Goal: Information Seeking & Learning: Find specific fact

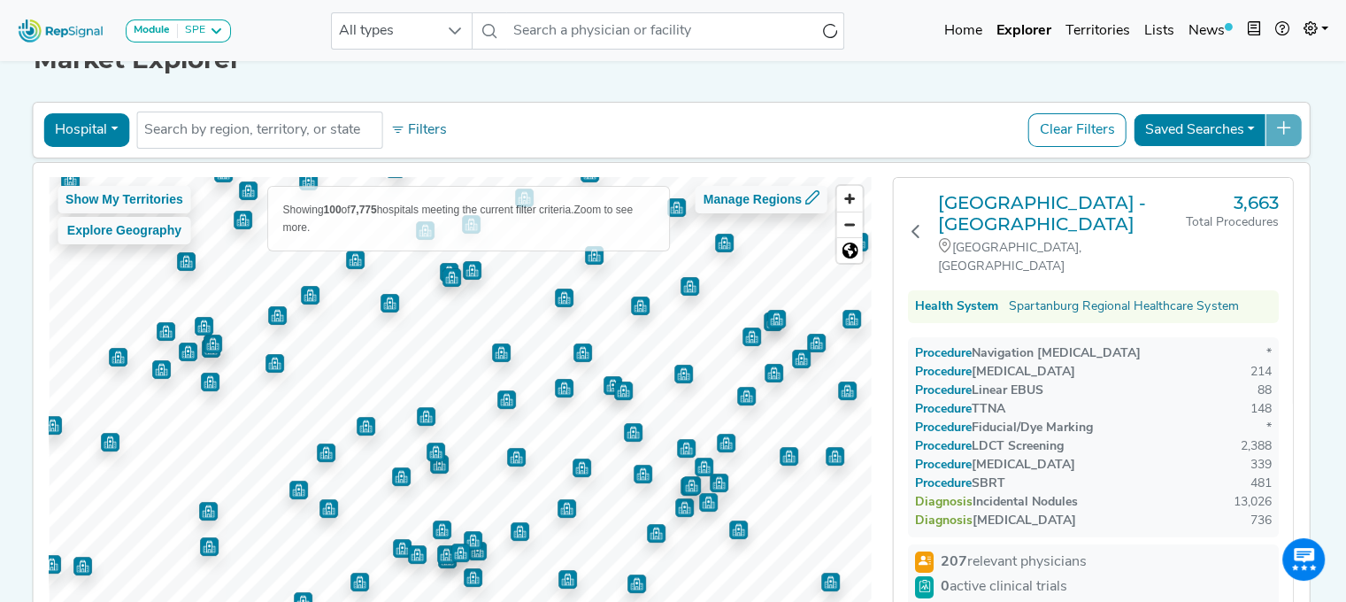
scroll to position [38, 13]
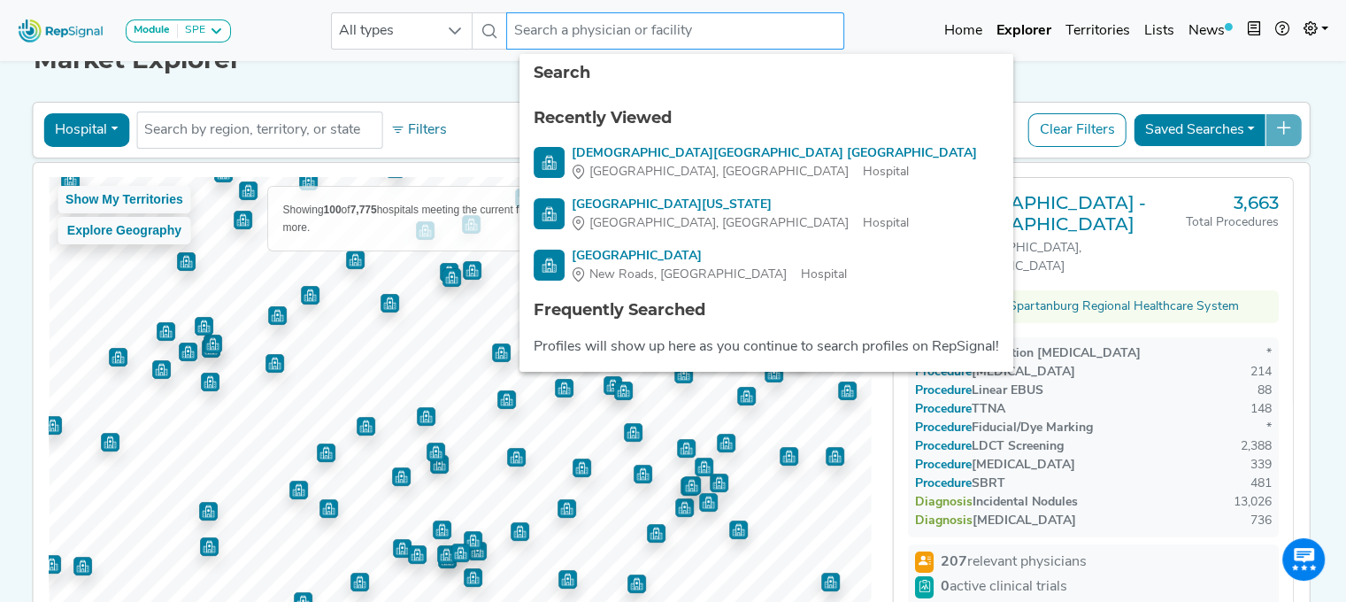
drag, startPoint x: 0, startPoint y: 0, endPoint x: 566, endPoint y: 34, distance: 566.7
click at [566, 34] on input "text" at bounding box center [675, 30] width 338 height 37
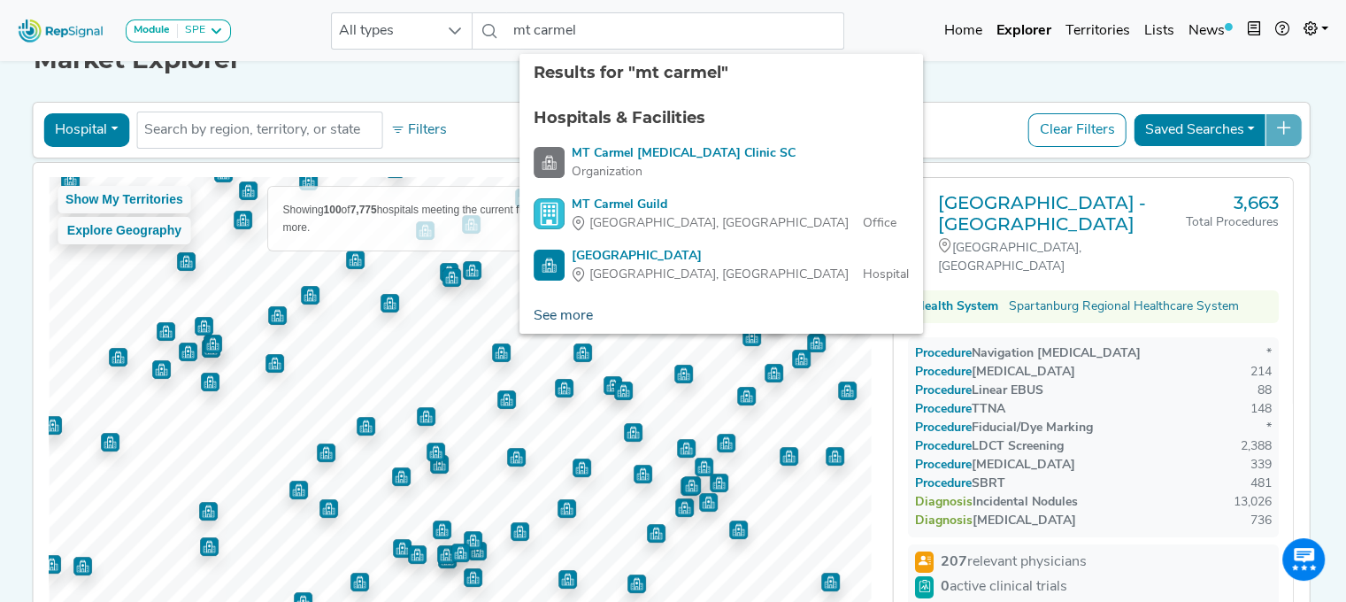
click at [555, 322] on link "See more" at bounding box center [564, 315] width 88 height 35
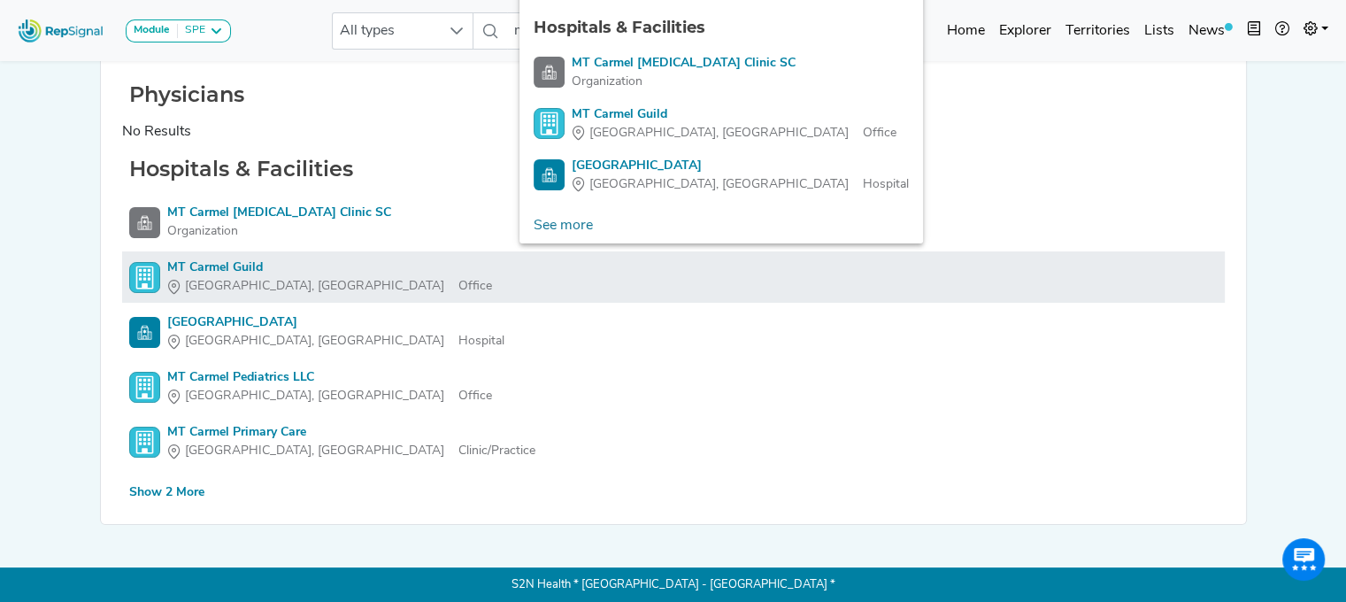
scroll to position [127, 13]
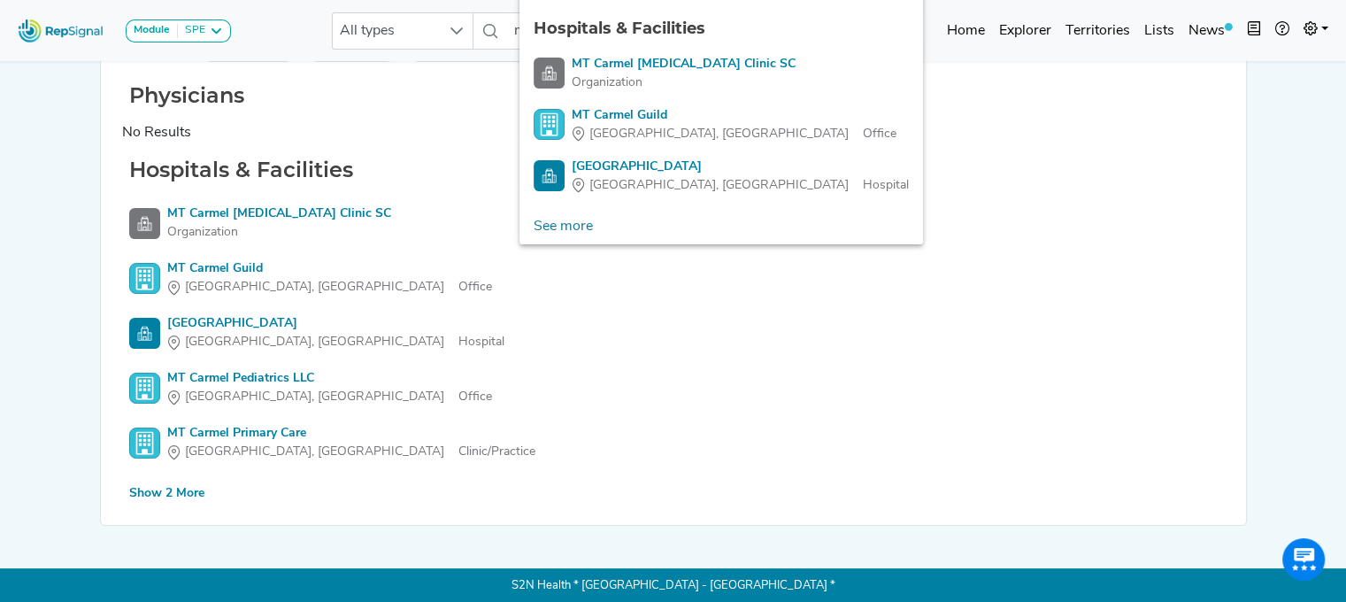
click at [150, 486] on div "Show 2 More" at bounding box center [166, 493] width 75 height 19
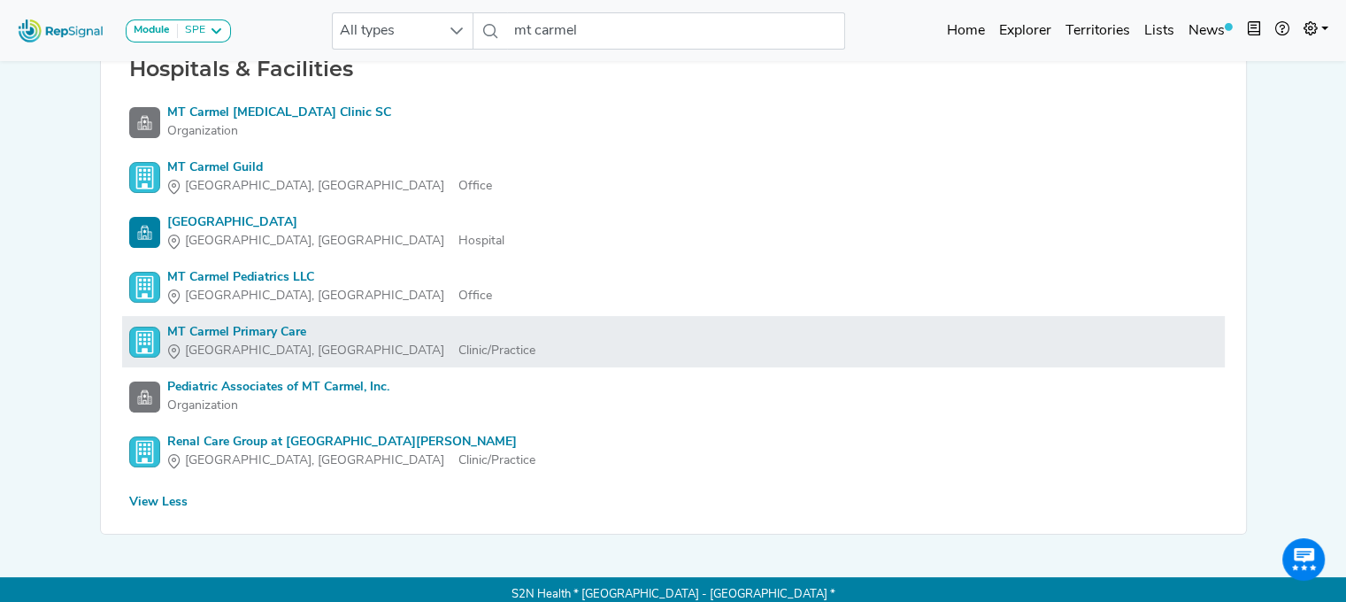
scroll to position [76, 13]
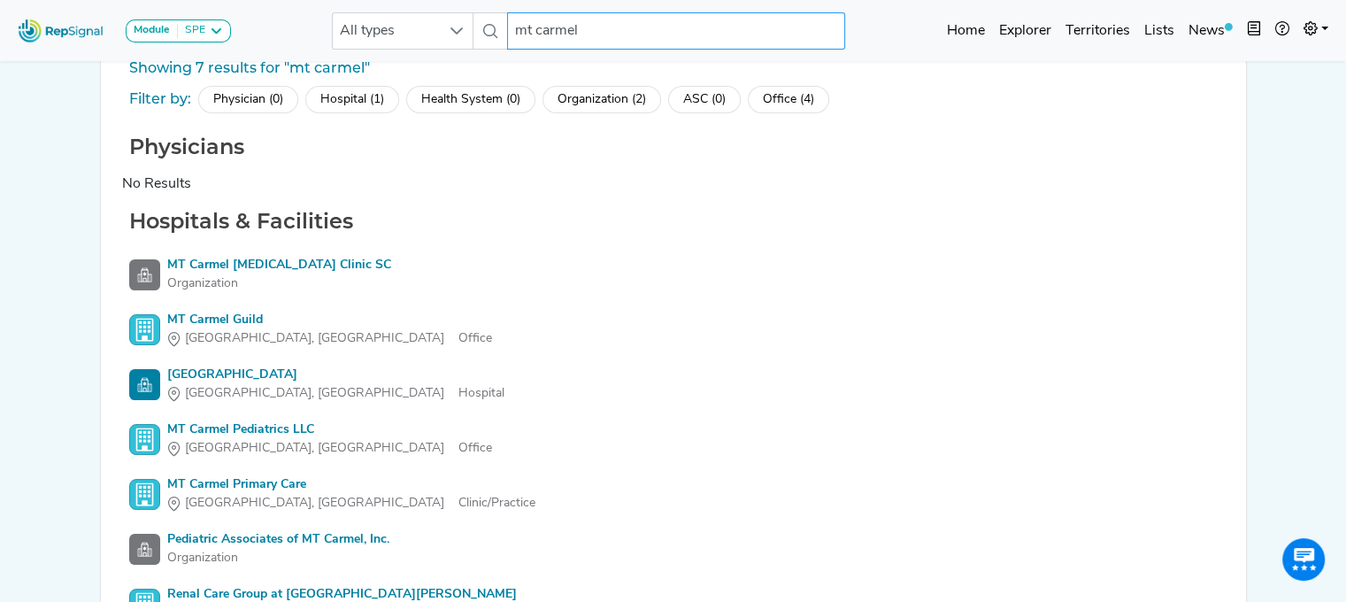
click at [630, 34] on input "mt carmel" at bounding box center [676, 30] width 338 height 37
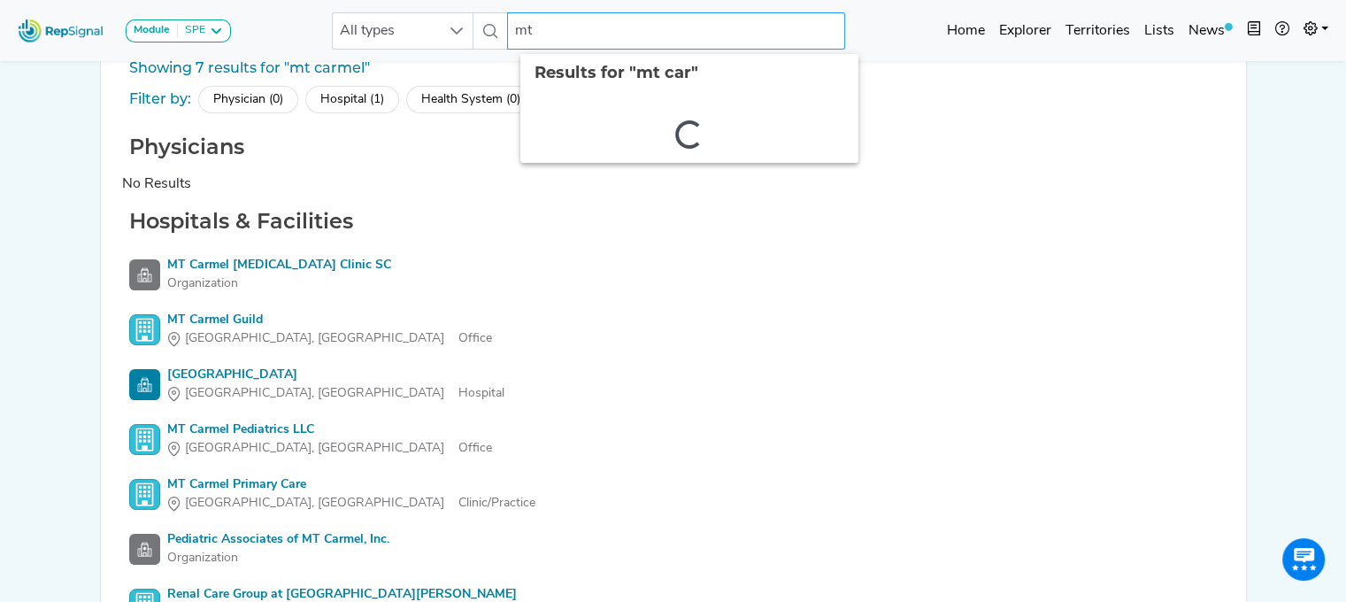
type input "m"
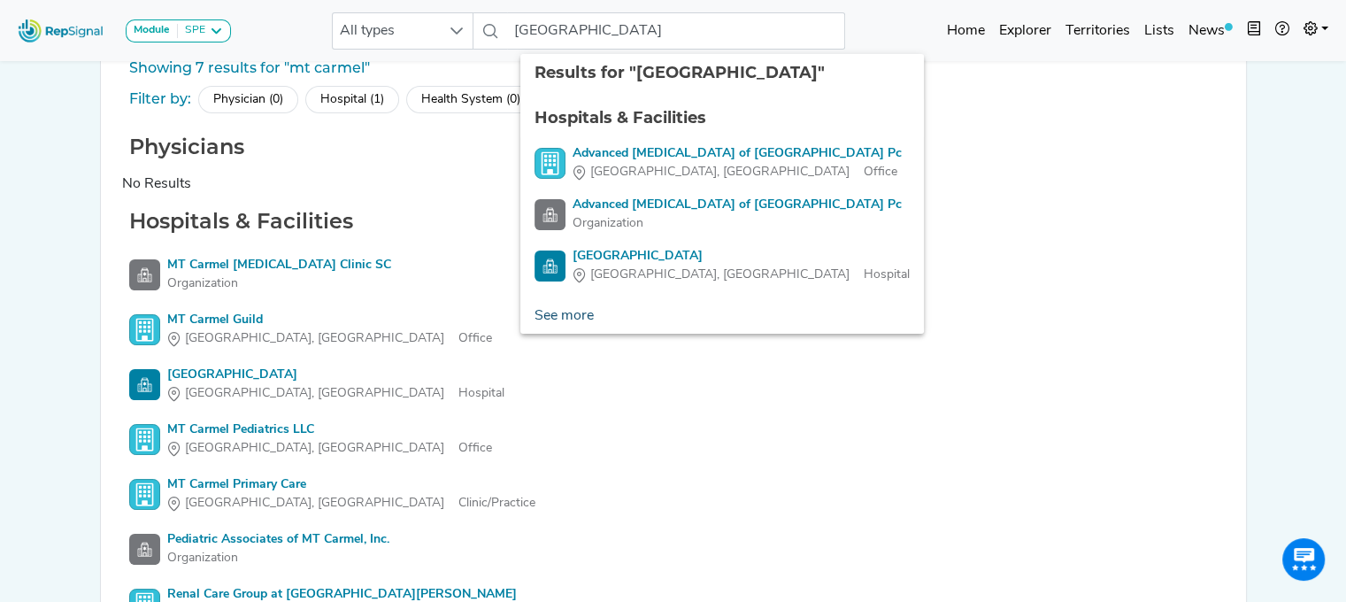
click at [523, 322] on link "See more" at bounding box center [565, 315] width 88 height 35
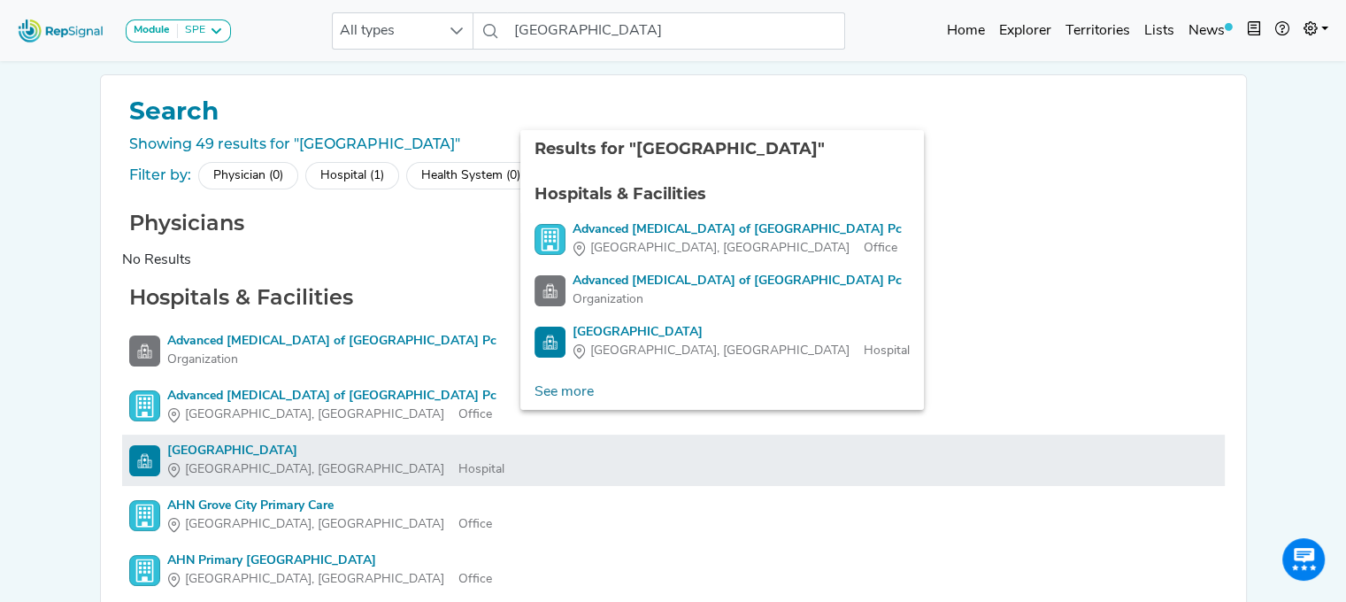
scroll to position [128, 13]
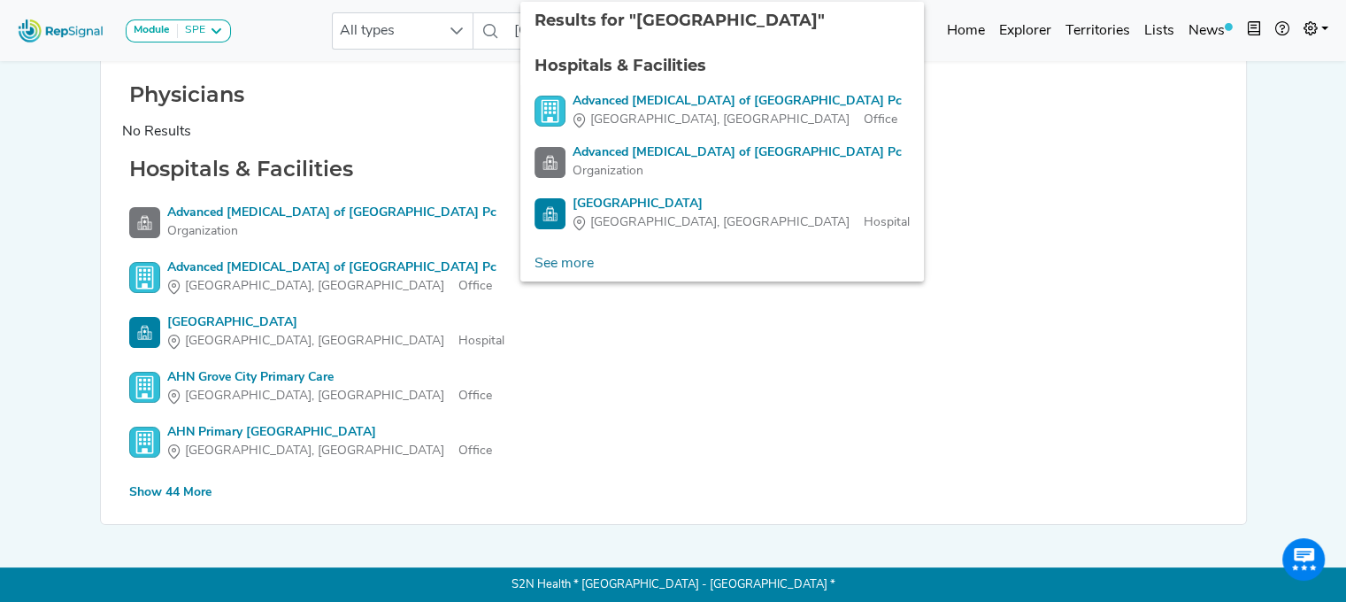
click at [140, 496] on div "Show 44 More" at bounding box center [170, 492] width 82 height 19
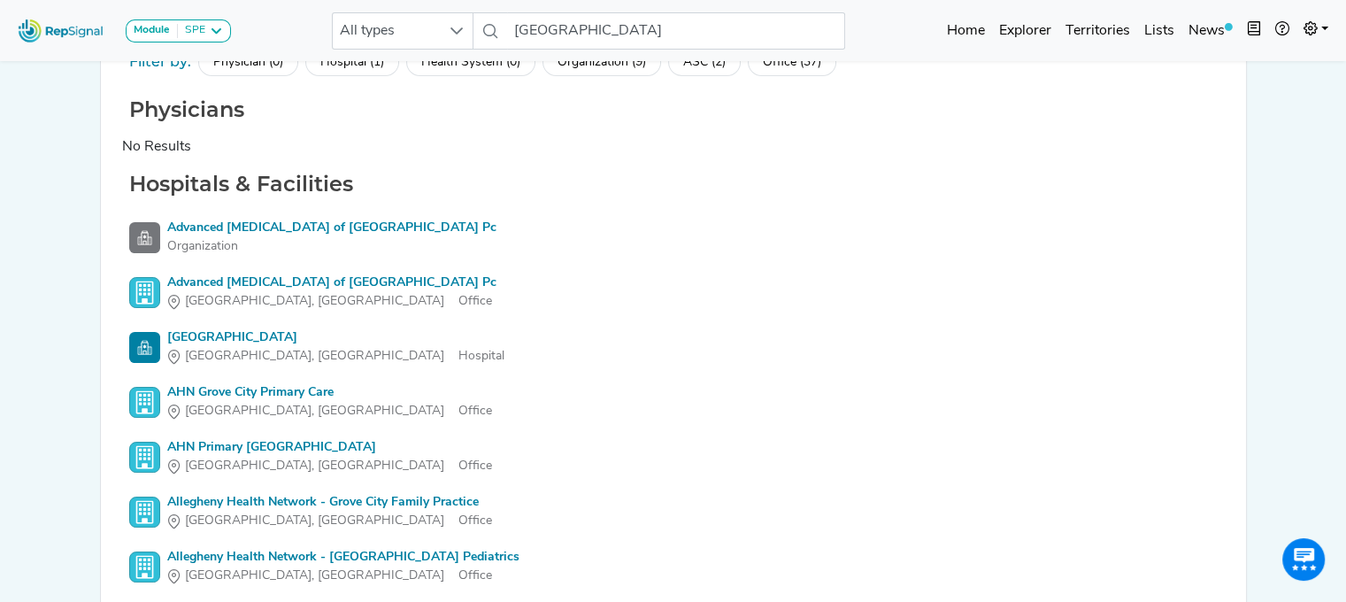
scroll to position [0, 13]
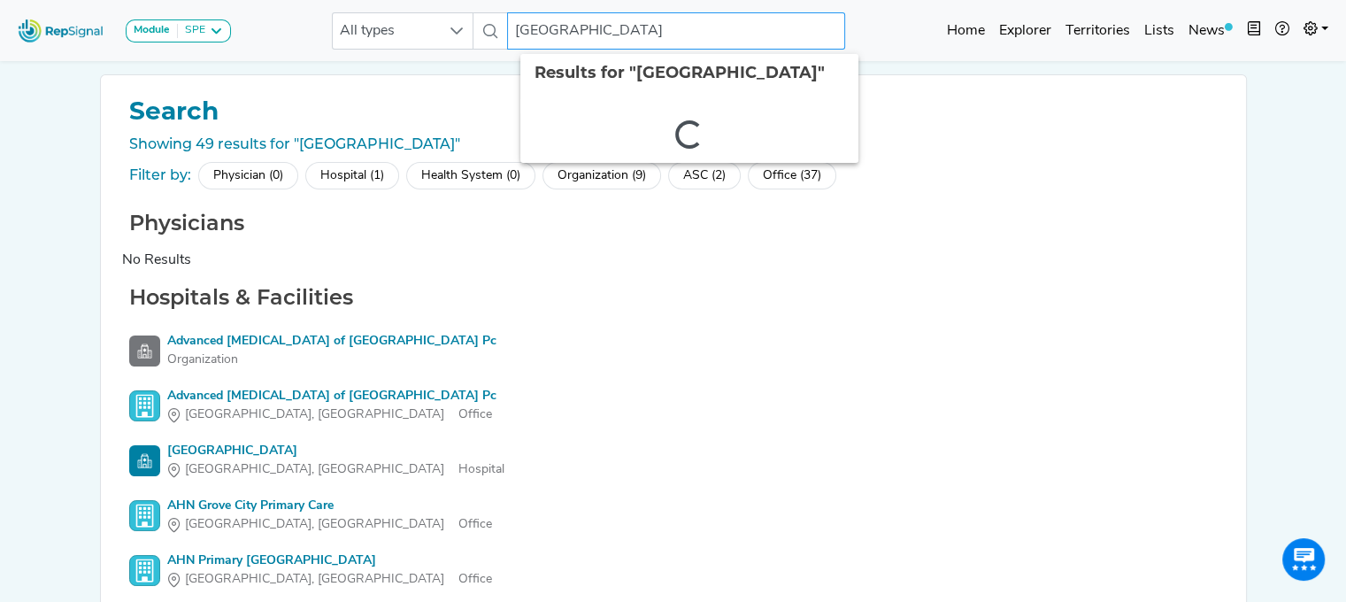
click at [575, 18] on input "[GEOGRAPHIC_DATA]" at bounding box center [676, 30] width 338 height 37
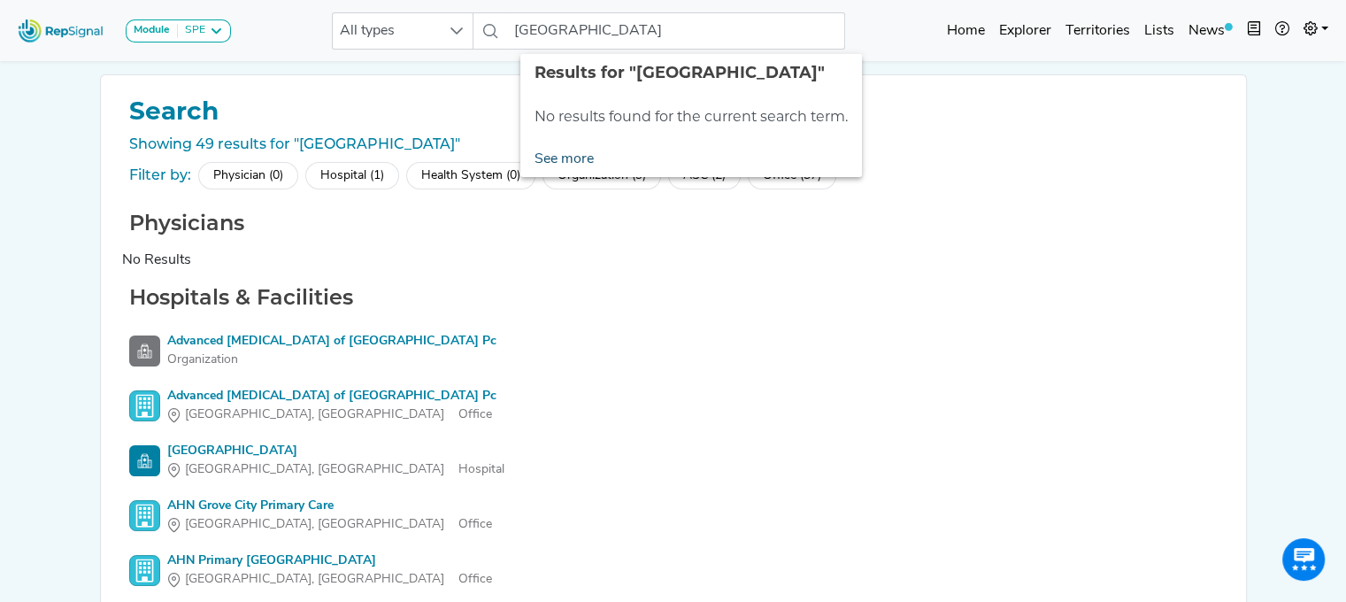
click at [551, 145] on link "See more" at bounding box center [565, 159] width 88 height 35
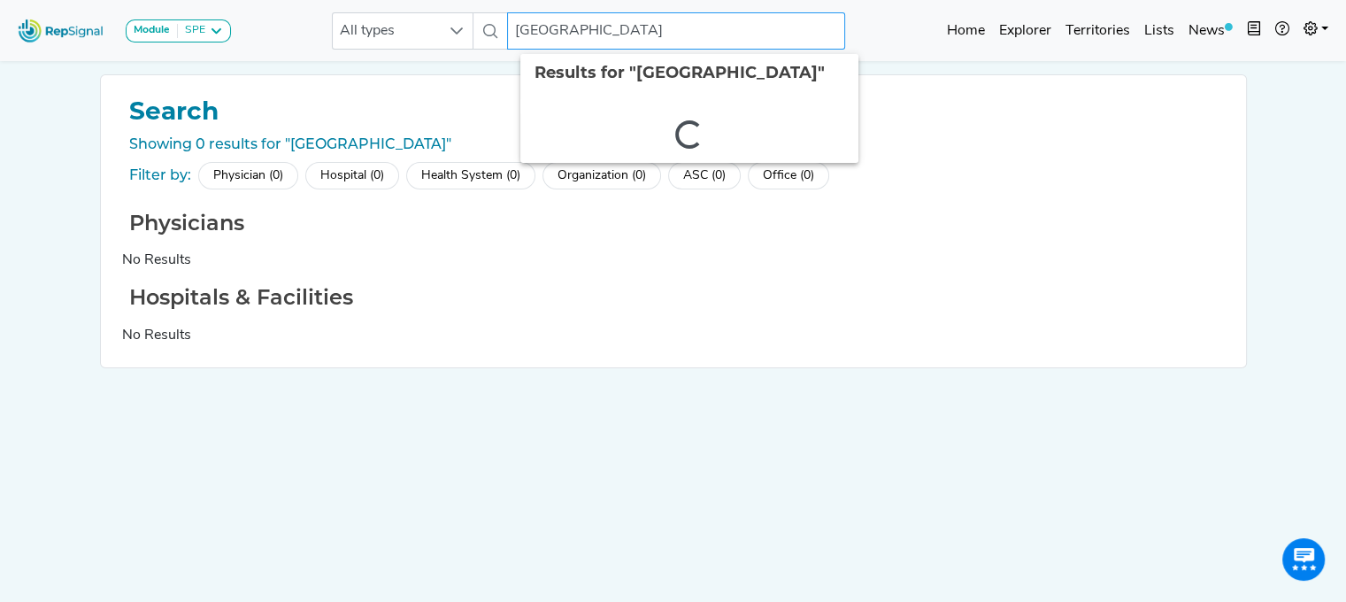
click at [593, 33] on input "[GEOGRAPHIC_DATA]" at bounding box center [676, 30] width 338 height 37
type input "h"
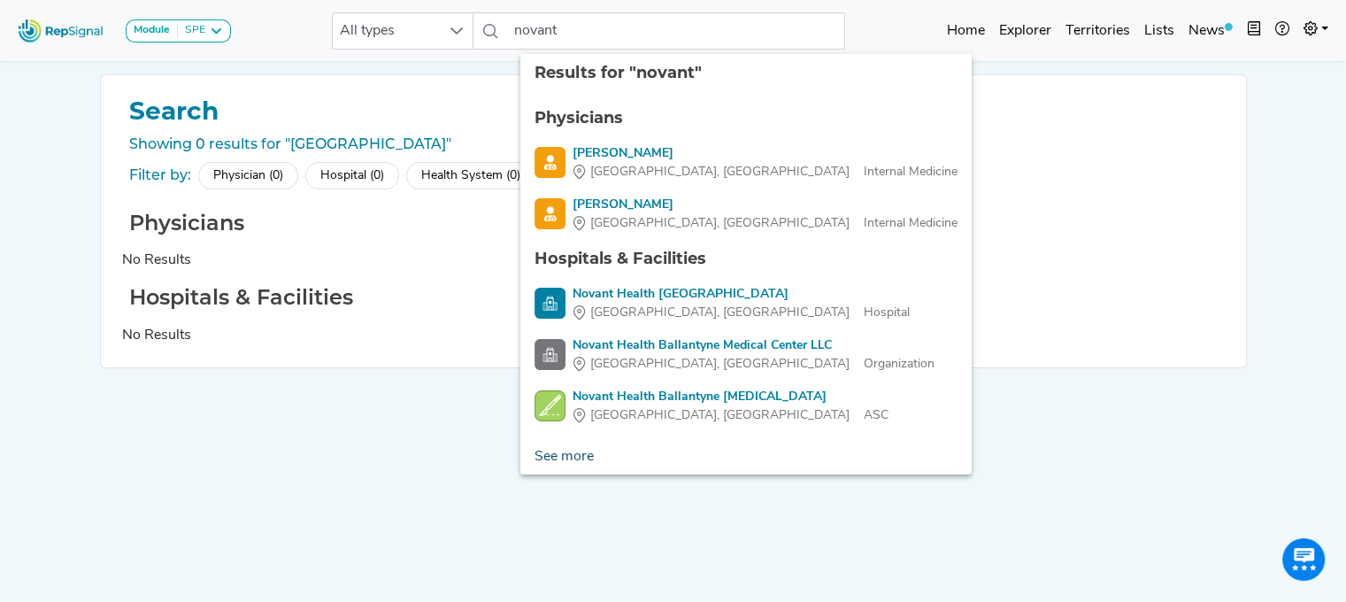
click at [572, 465] on link "See more" at bounding box center [565, 456] width 88 height 35
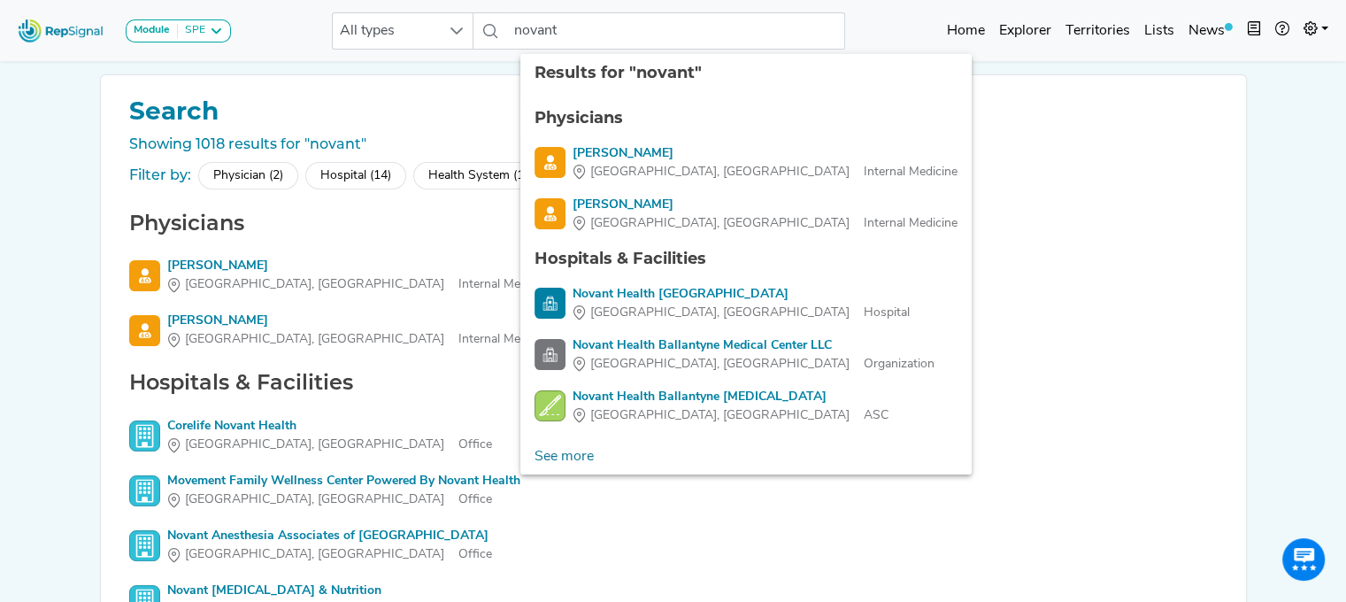
click at [25, 303] on div "Module SPE [MEDICAL_DATA] Disposable Bronchoscope SBRT SPE TTNA [MEDICAL_DATA] …" at bounding box center [673, 408] width 1346 height 816
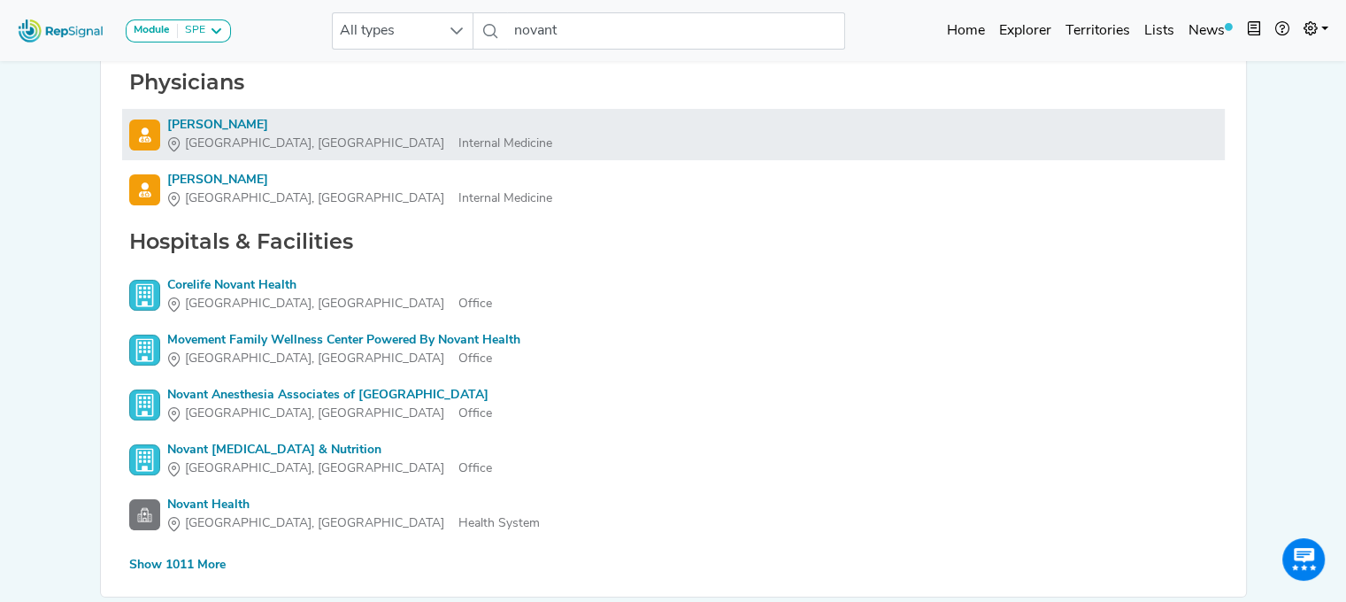
scroll to position [0, 13]
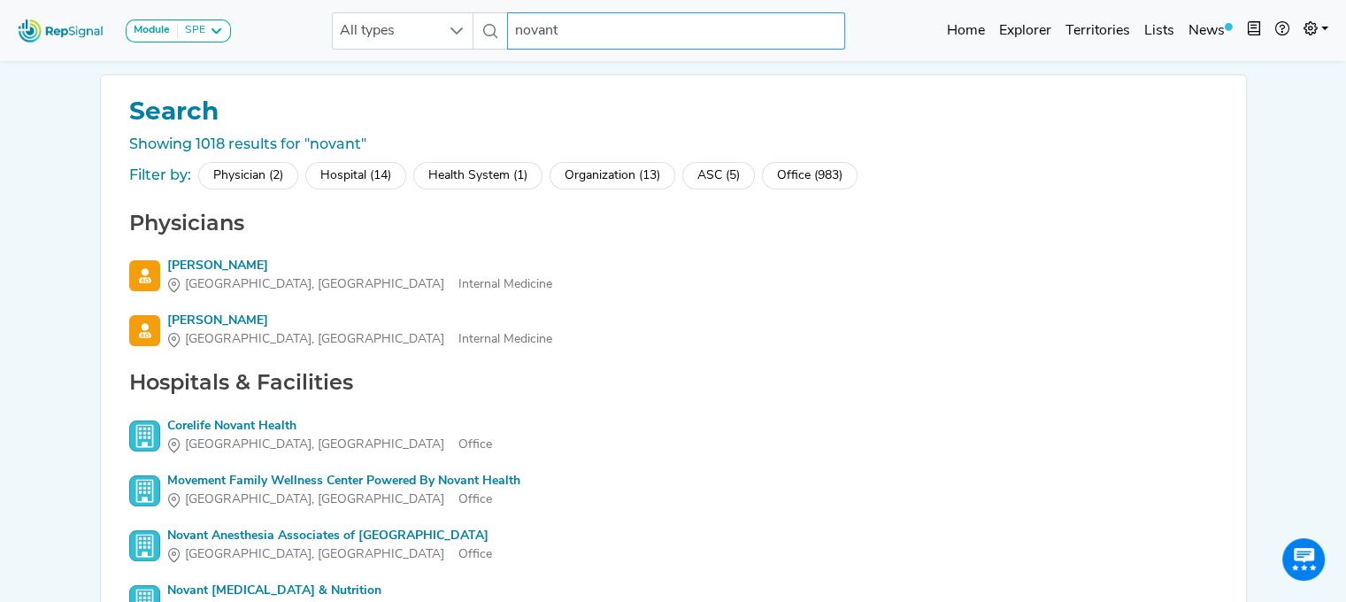
click at [603, 14] on input "novant" at bounding box center [676, 30] width 338 height 37
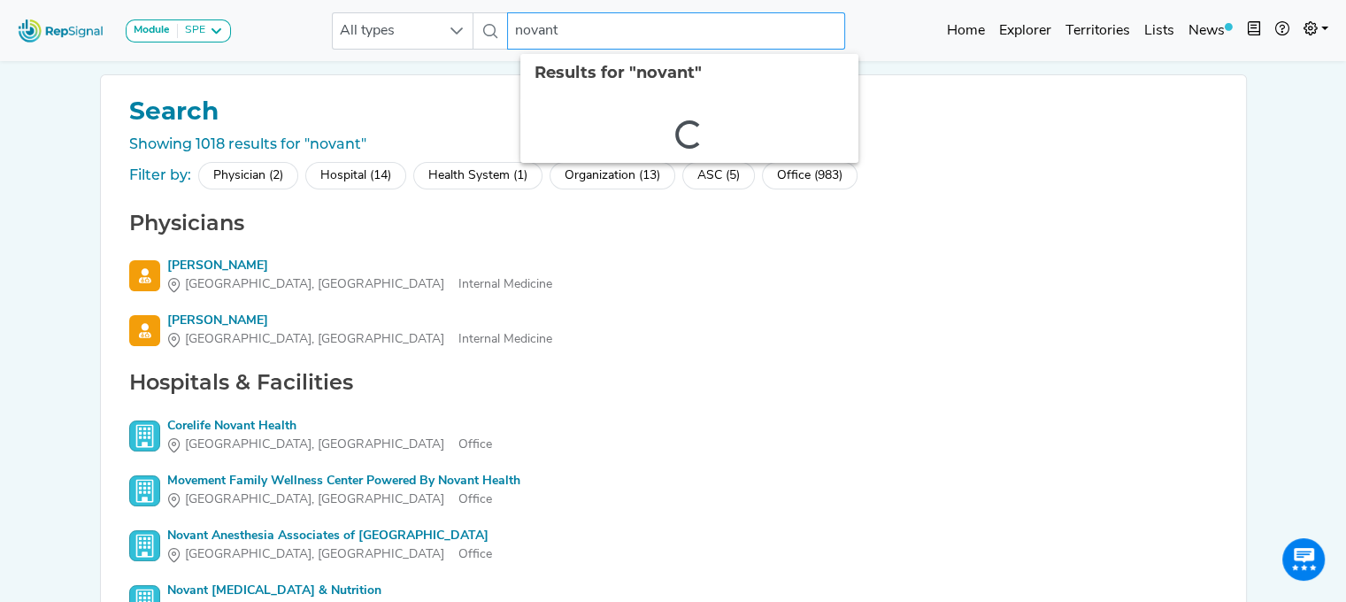
click at [603, 14] on input "novant" at bounding box center [676, 30] width 338 height 37
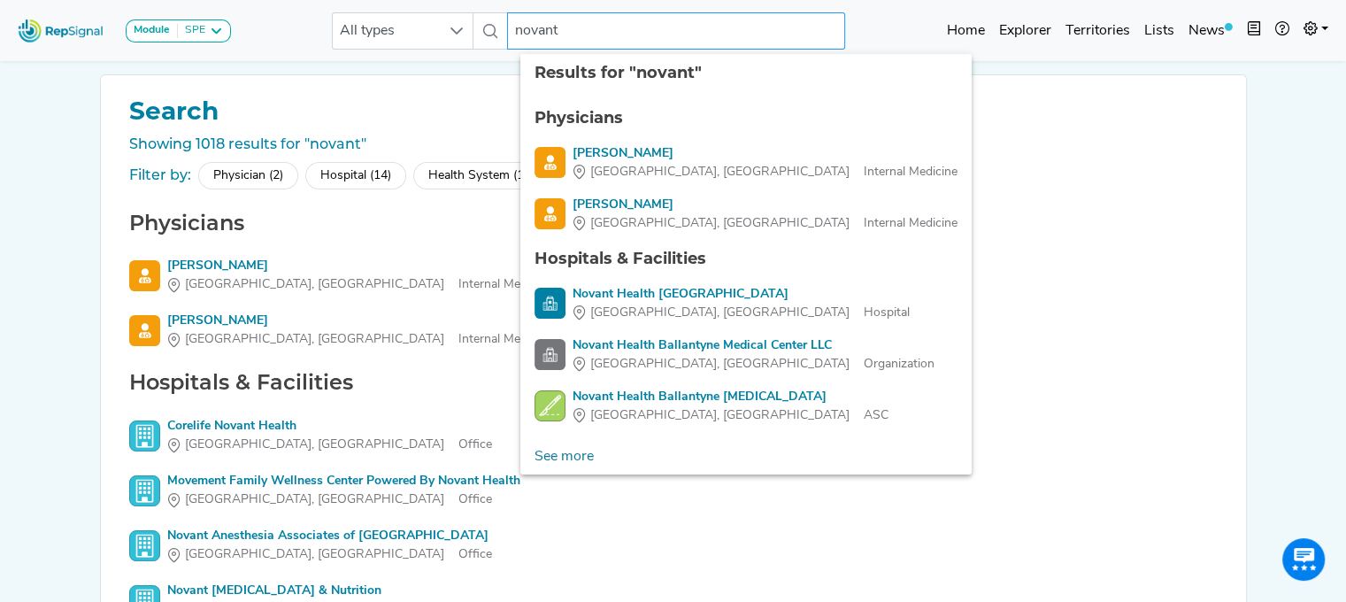
click at [603, 14] on input "novant" at bounding box center [676, 30] width 338 height 37
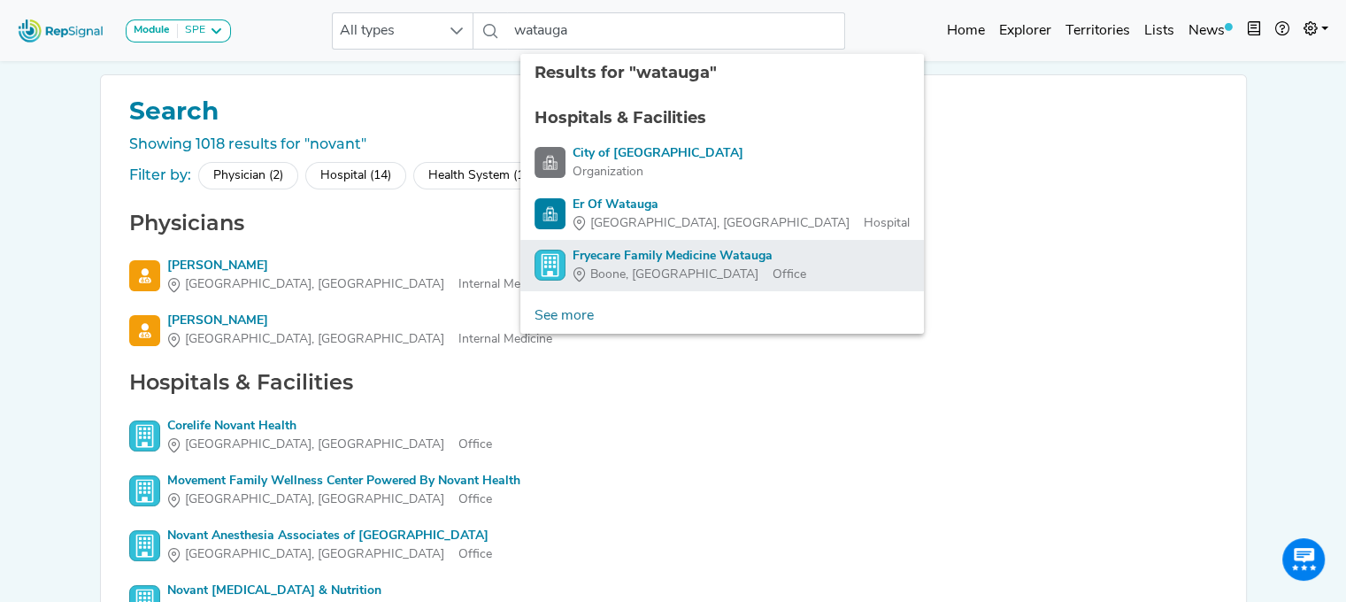
click at [594, 266] on span "Boone, [GEOGRAPHIC_DATA]" at bounding box center [674, 275] width 168 height 19
type input "Fryecare Family Medicine Watauga"
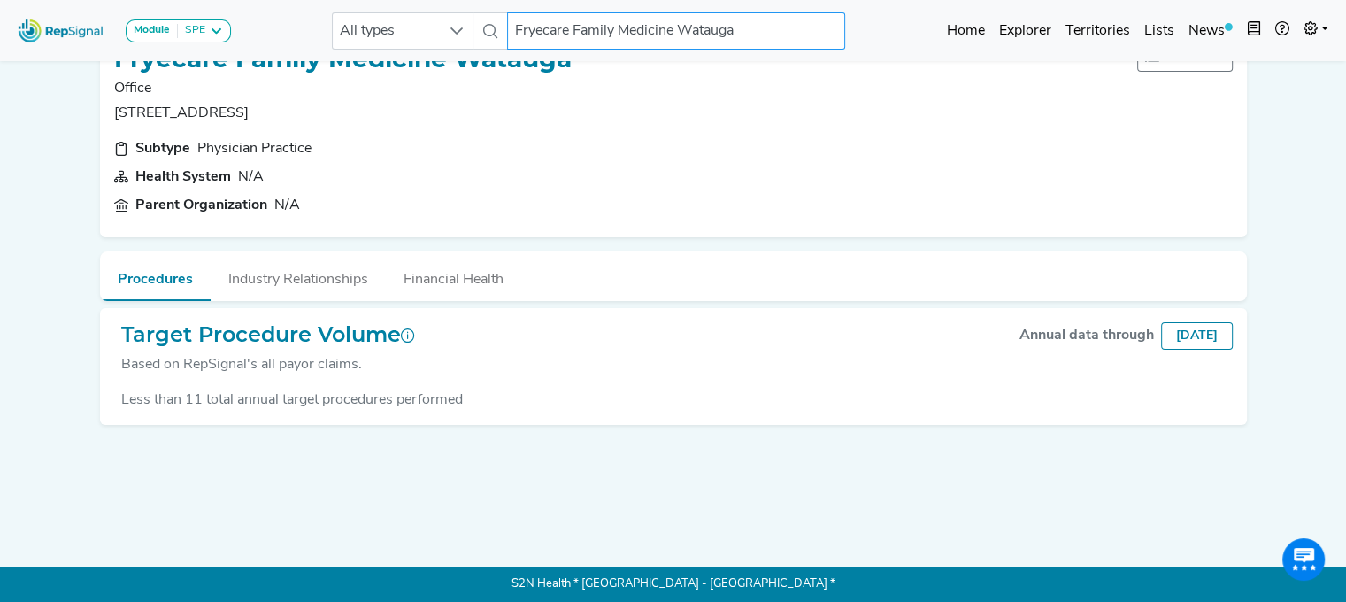
scroll to position [0, 13]
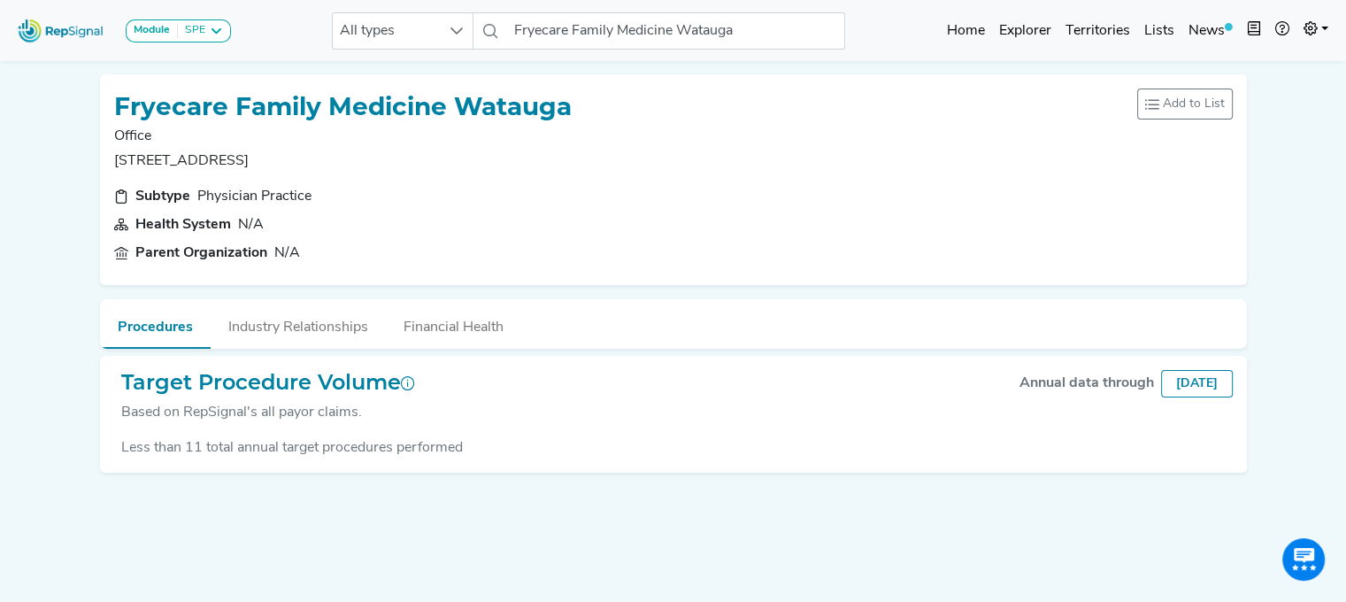
click at [366, 97] on h1 "Fryecare Family Medicine Watauga" at bounding box center [343, 107] width 458 height 30
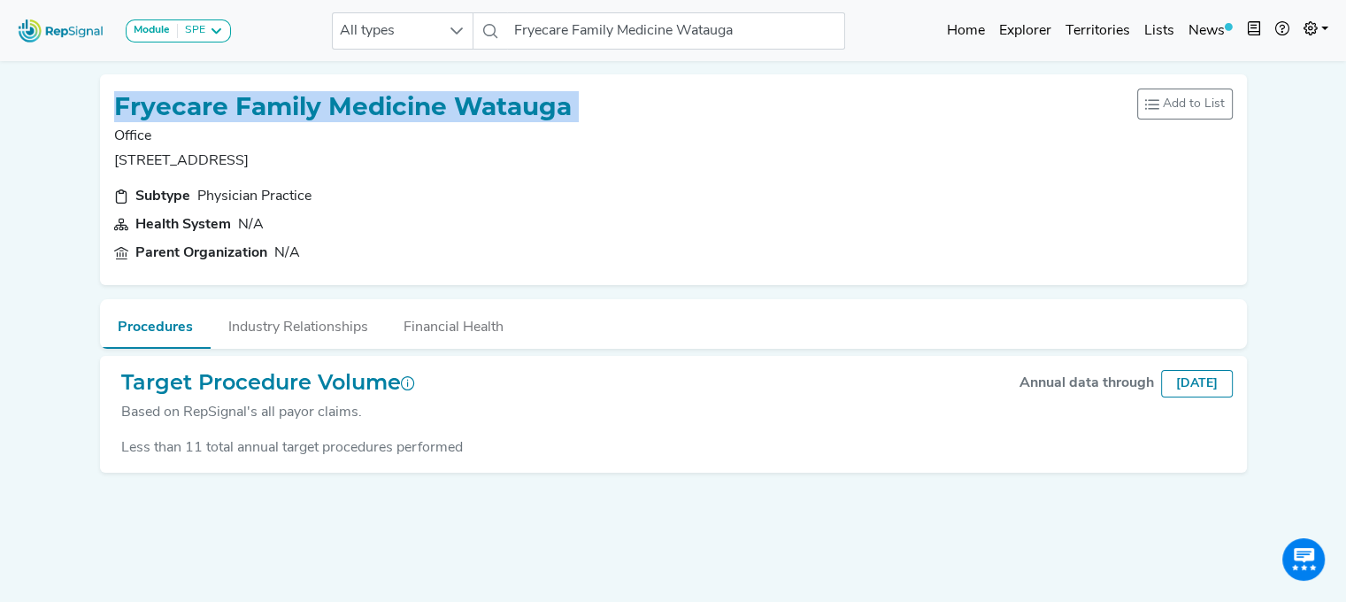
click at [366, 97] on h1 "Fryecare Family Medicine Watauga" at bounding box center [343, 107] width 458 height 30
click at [1016, 38] on link "Explorer" at bounding box center [1025, 30] width 66 height 35
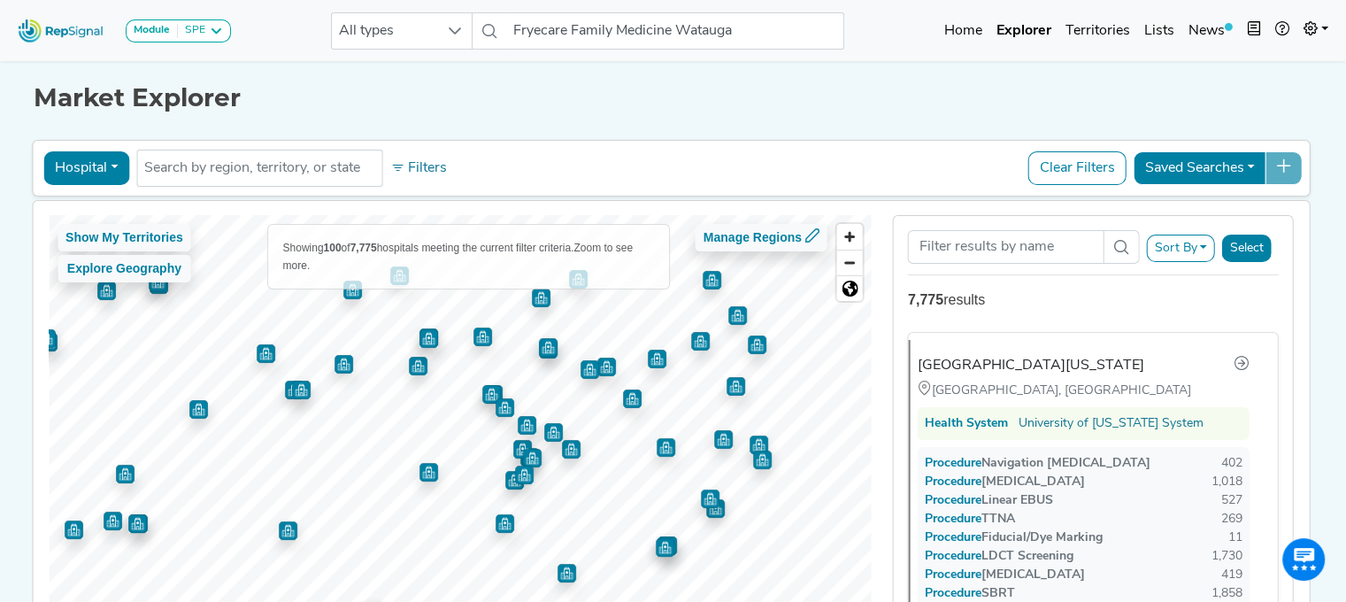
drag, startPoint x: 665, startPoint y: 408, endPoint x: 653, endPoint y: 454, distance: 47.4
click at [657, 454] on img "Map marker" at bounding box center [666, 447] width 19 height 19
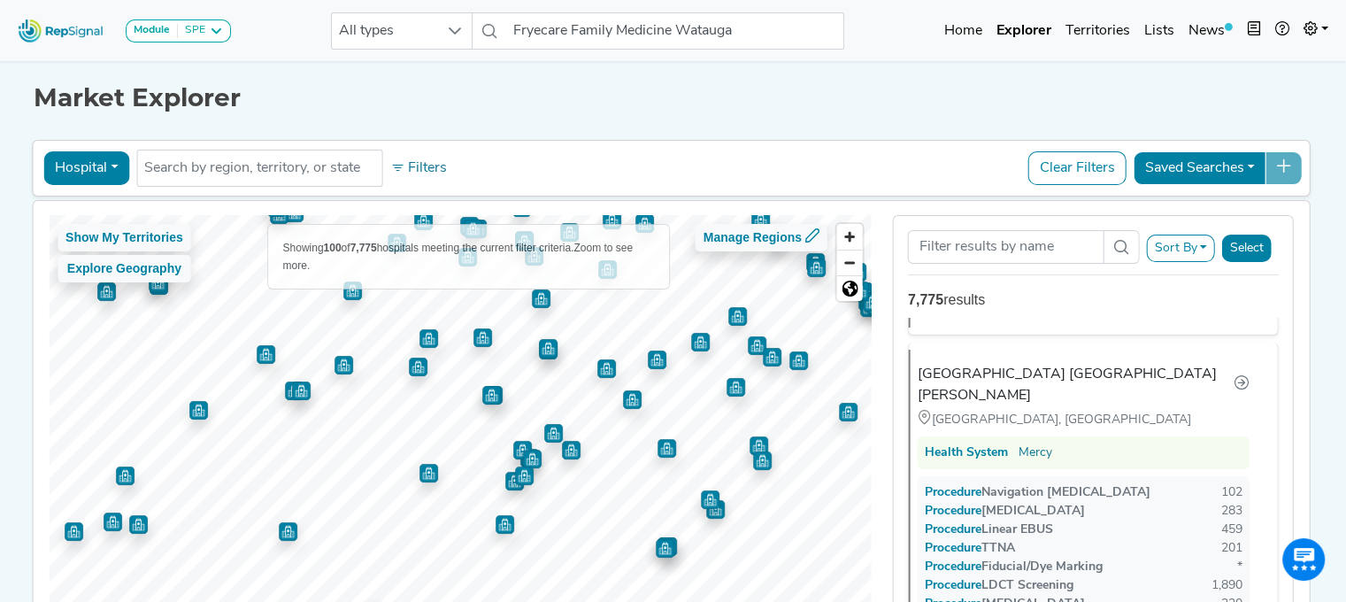
scroll to position [10196, 0]
